Goal: Find specific page/section

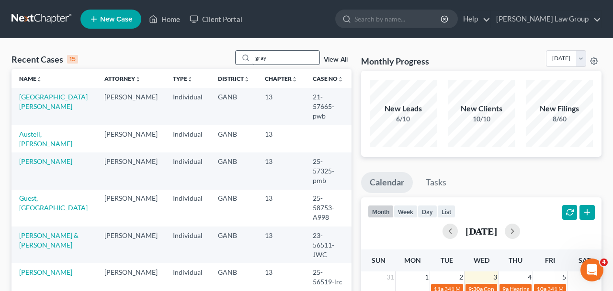
type input "gray"
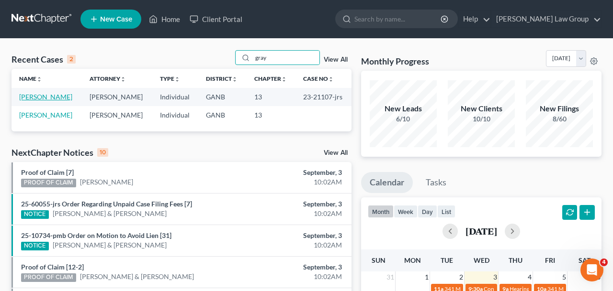
click at [40, 100] on link "[PERSON_NAME]" at bounding box center [45, 97] width 53 height 8
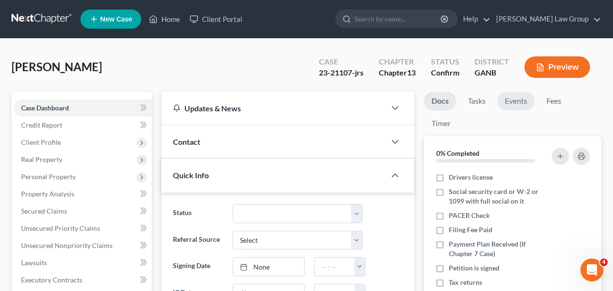
click at [522, 104] on link "Events" at bounding box center [516, 101] width 38 height 19
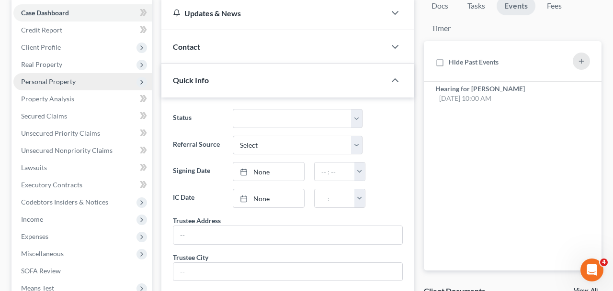
scroll to position [230, 0]
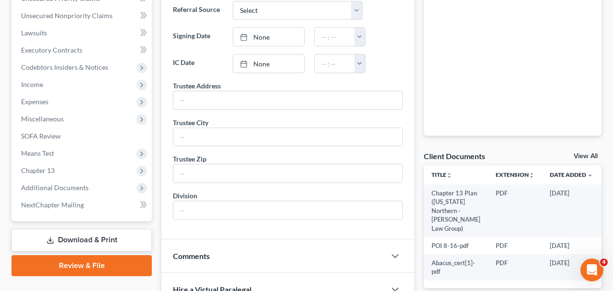
click at [88, 190] on span "Additional Documents" at bounding box center [82, 187] width 138 height 17
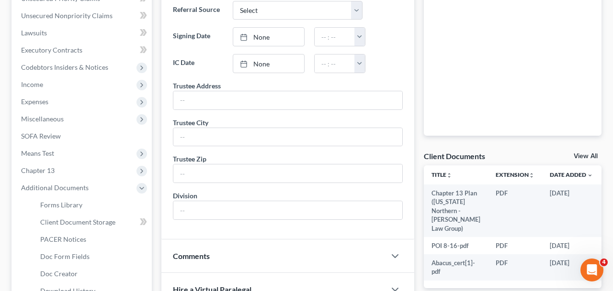
scroll to position [0, 0]
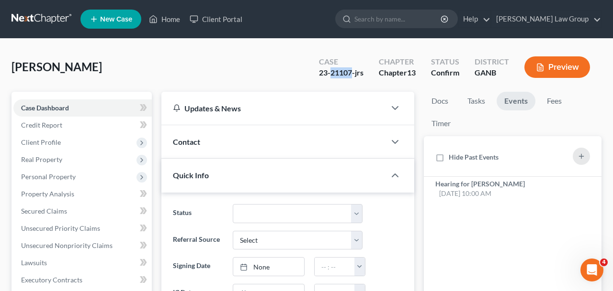
drag, startPoint x: 350, startPoint y: 74, endPoint x: 331, endPoint y: 75, distance: 19.2
click at [331, 75] on div "23-21107-jrs" at bounding box center [341, 72] width 45 height 11
copy div "21107"
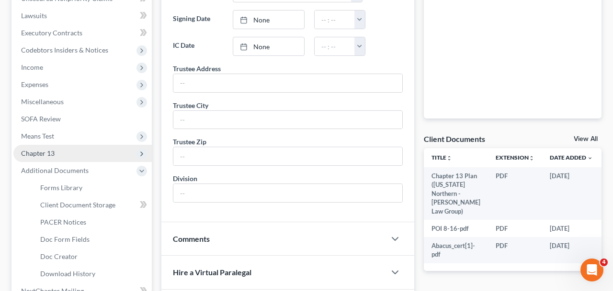
scroll to position [383, 0]
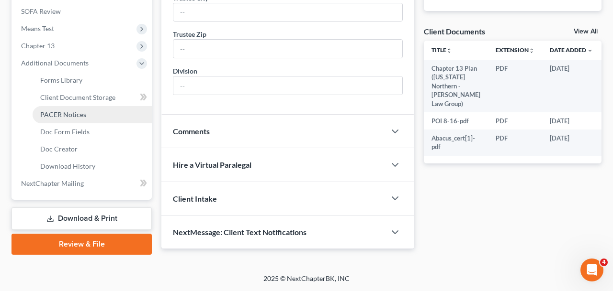
click at [67, 111] on span "PACER Notices" at bounding box center [63, 115] width 46 height 8
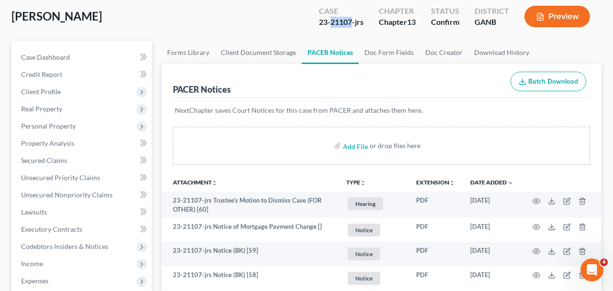
scroll to position [53, 0]
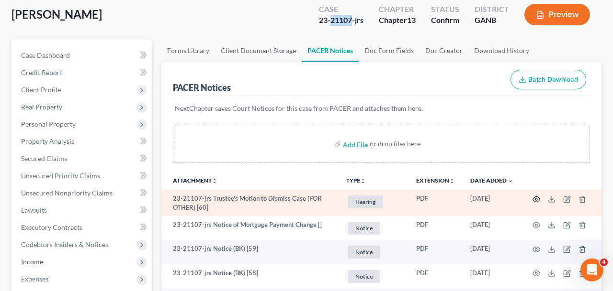
click at [538, 201] on icon "button" at bounding box center [536, 199] width 7 height 5
